Goal: Task Accomplishment & Management: Manage account settings

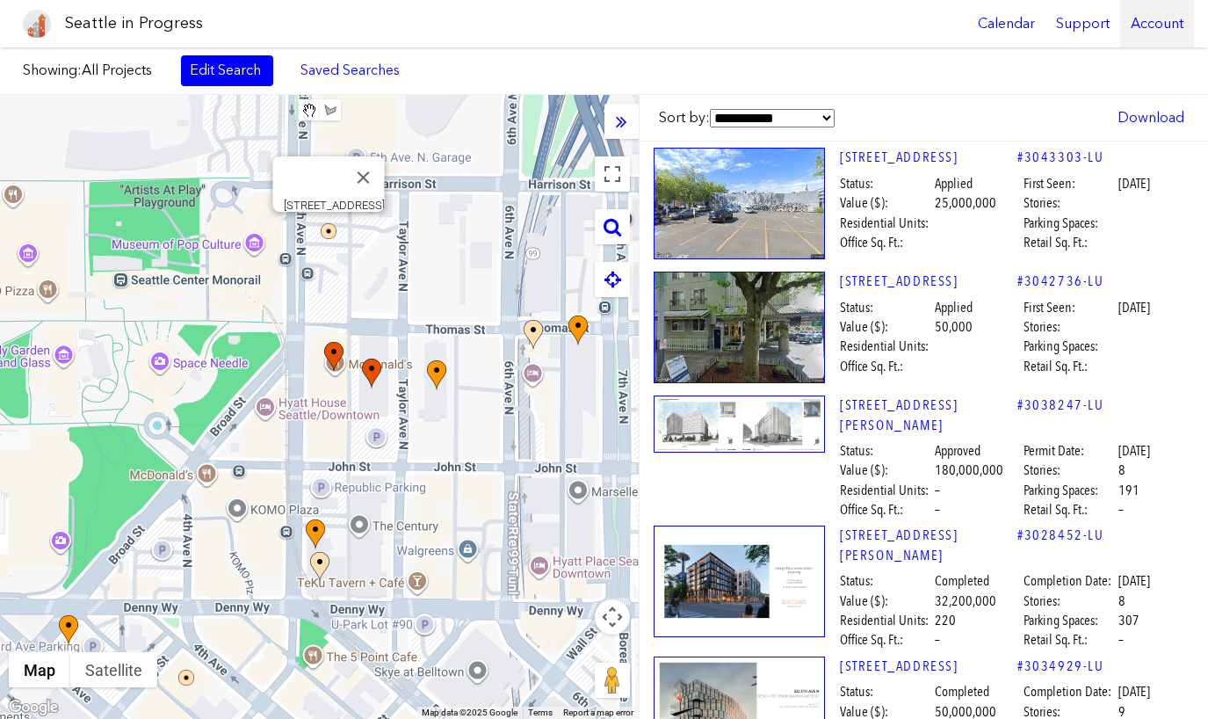
click at [1153, 15] on div "Account" at bounding box center [1157, 23] width 74 height 47
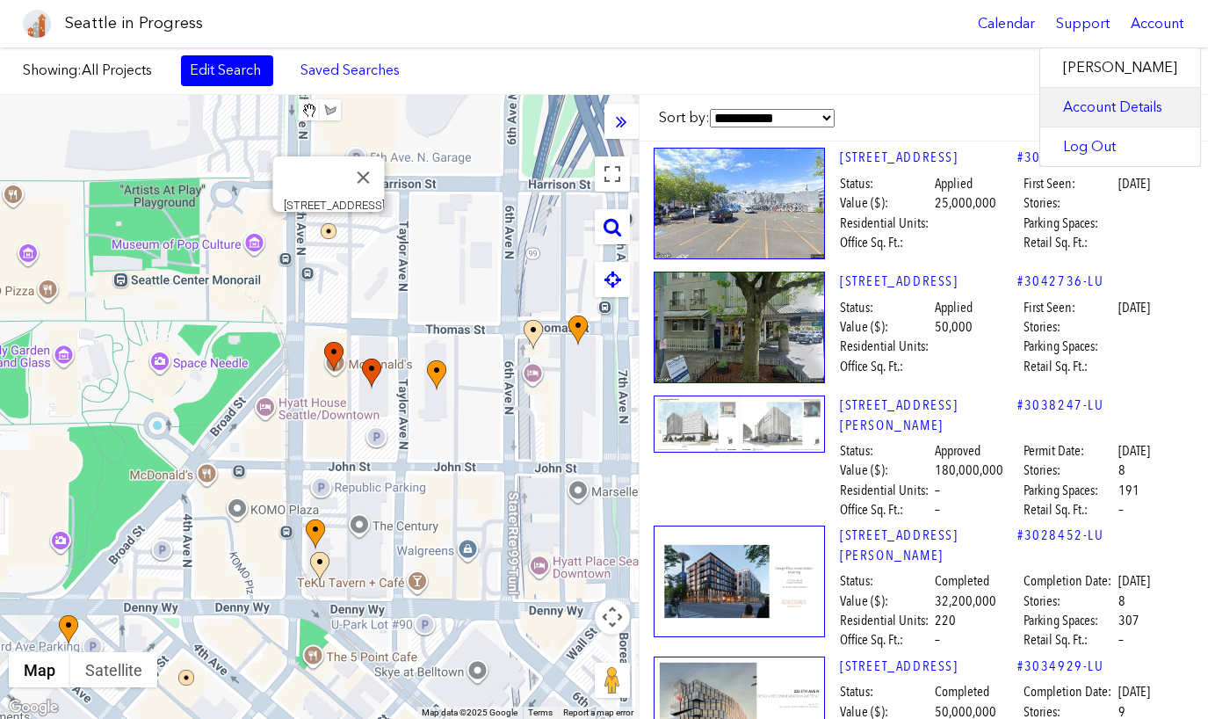
click at [1113, 104] on link "Account Details" at bounding box center [1120, 107] width 160 height 39
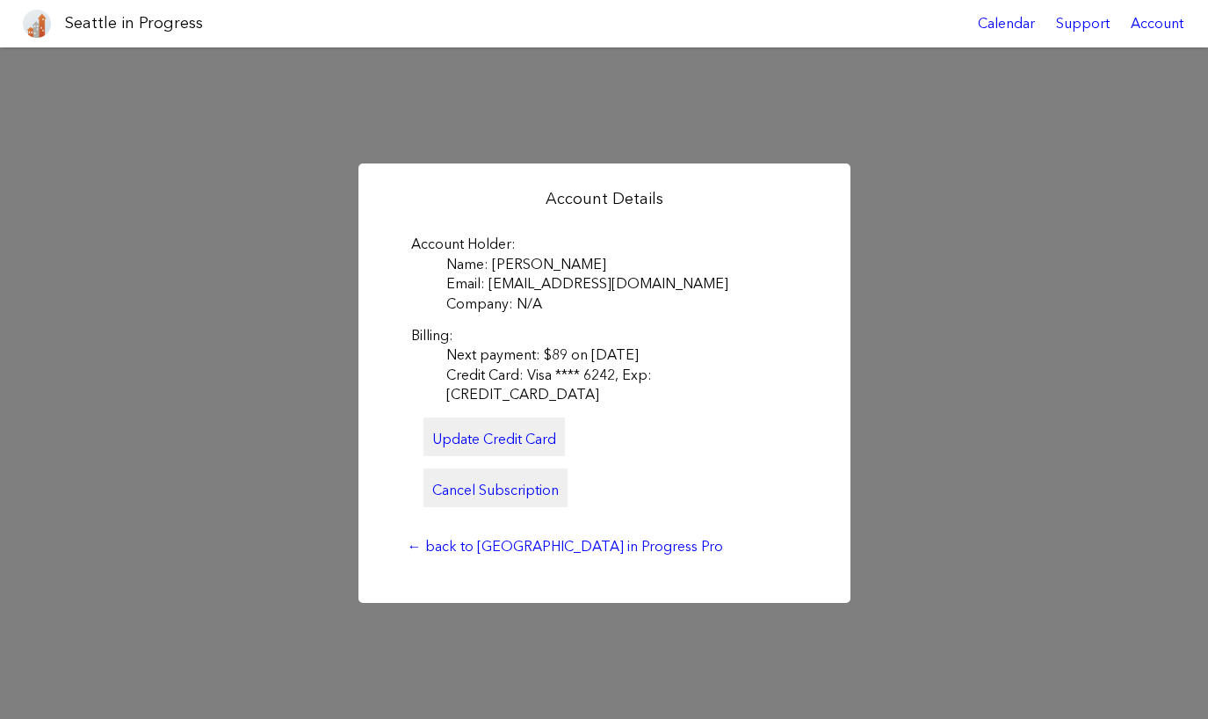
click at [506, 479] on link "Cancel Subscription" at bounding box center [496, 487] width 144 height 39
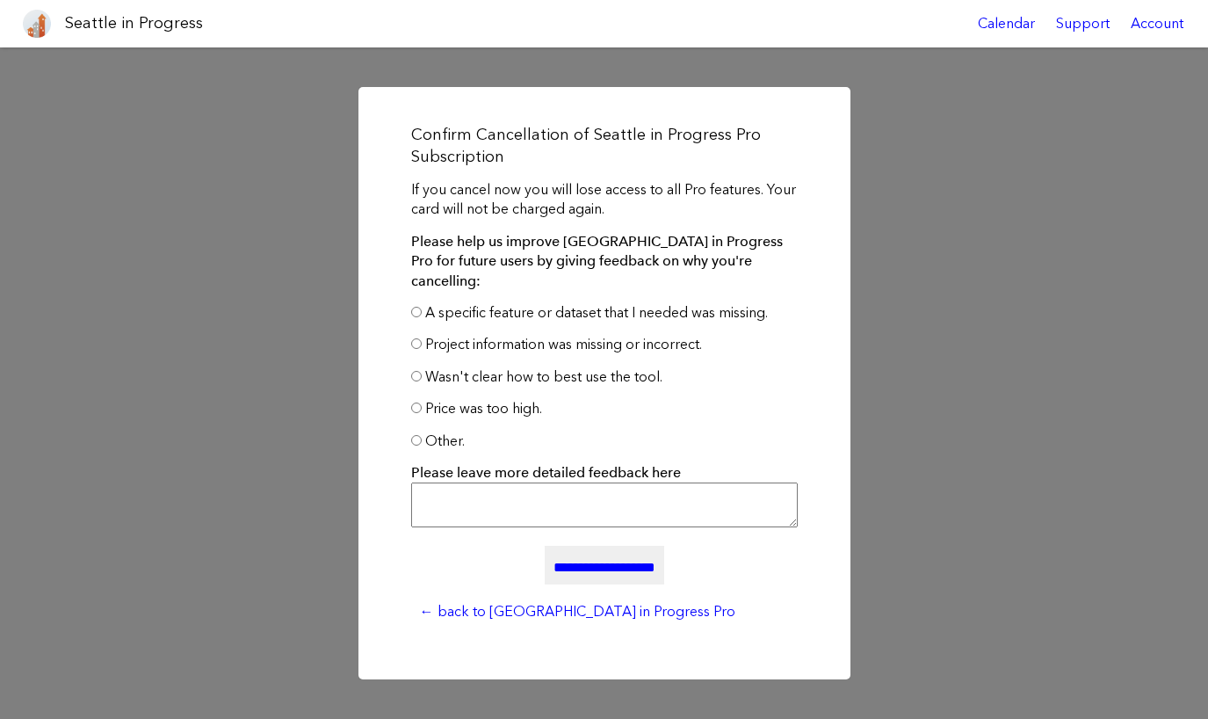
click at [619, 558] on input "**********" at bounding box center [605, 565] width 120 height 39
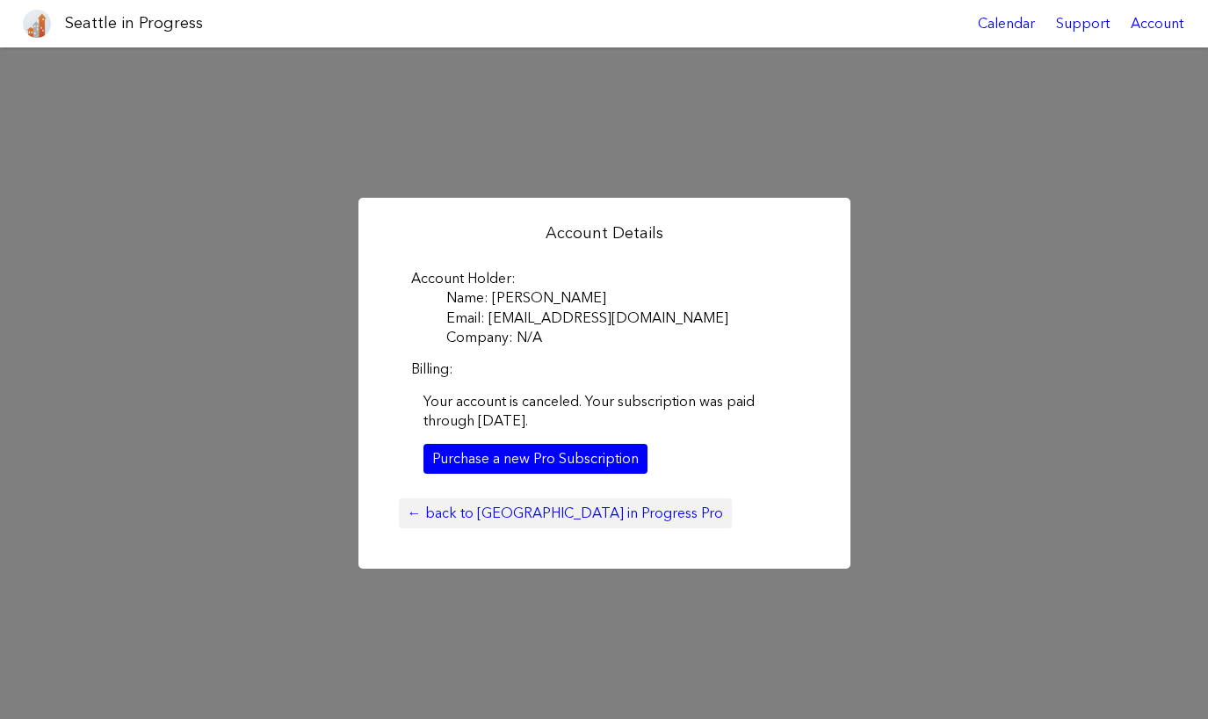
click at [575, 516] on link "← back to [GEOGRAPHIC_DATA] in Progress Pro" at bounding box center [565, 513] width 333 height 30
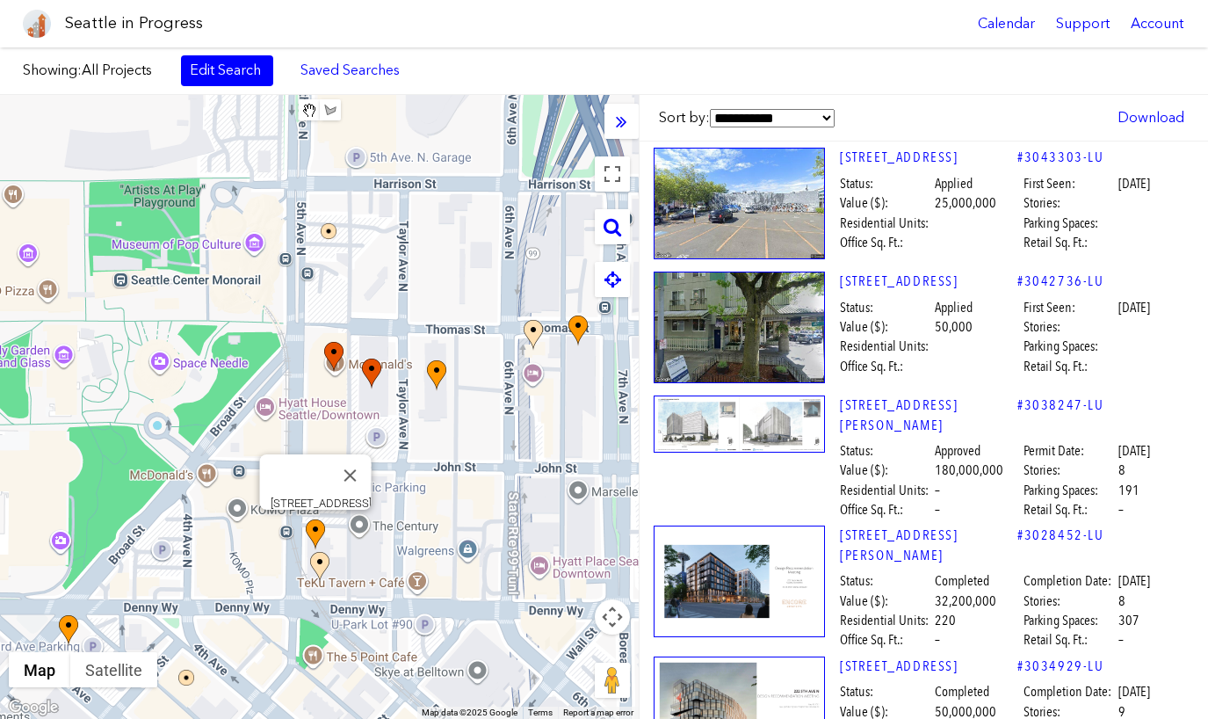
click at [314, 526] on img at bounding box center [315, 534] width 19 height 31
